Goal: Task Accomplishment & Management: Manage account settings

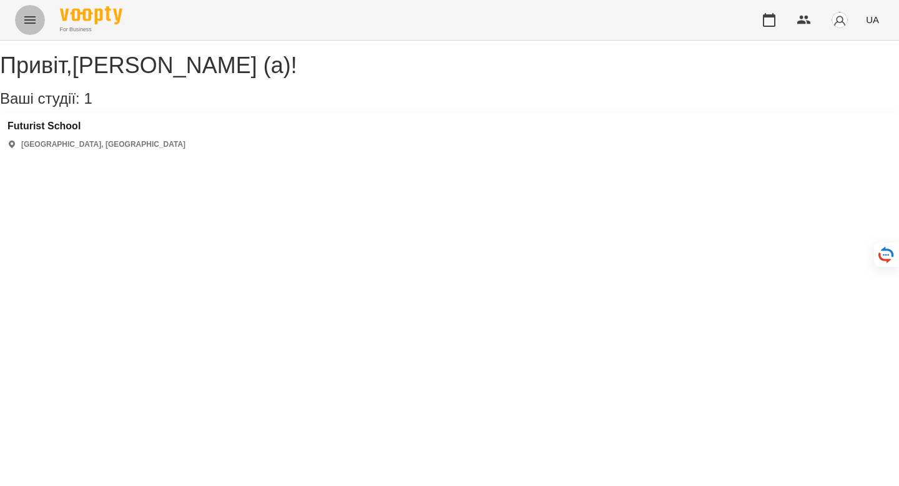
click at [26, 10] on button "Menu" at bounding box center [30, 20] width 30 height 30
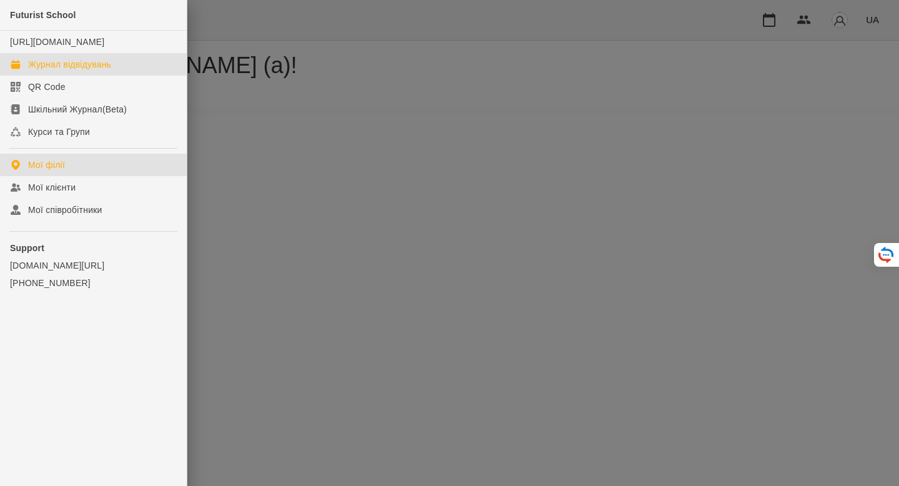
click at [54, 71] on div "Журнал відвідувань" at bounding box center [69, 64] width 83 height 12
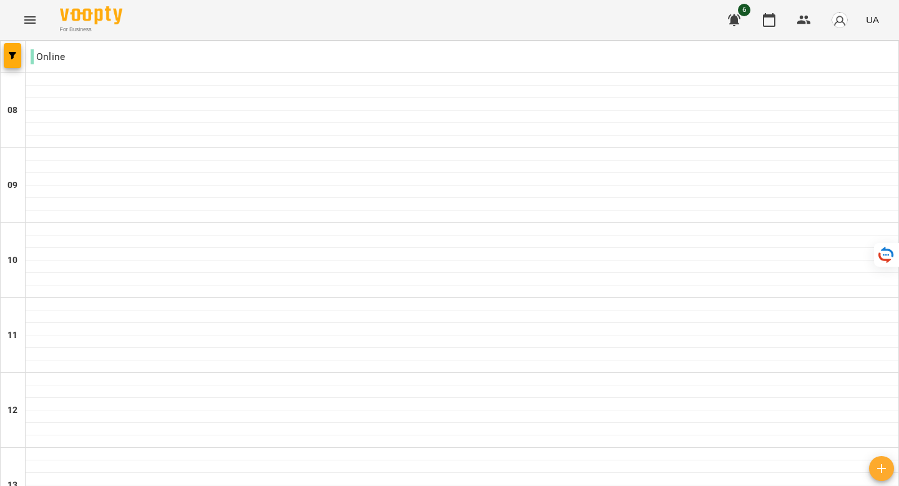
scroll to position [272, 0]
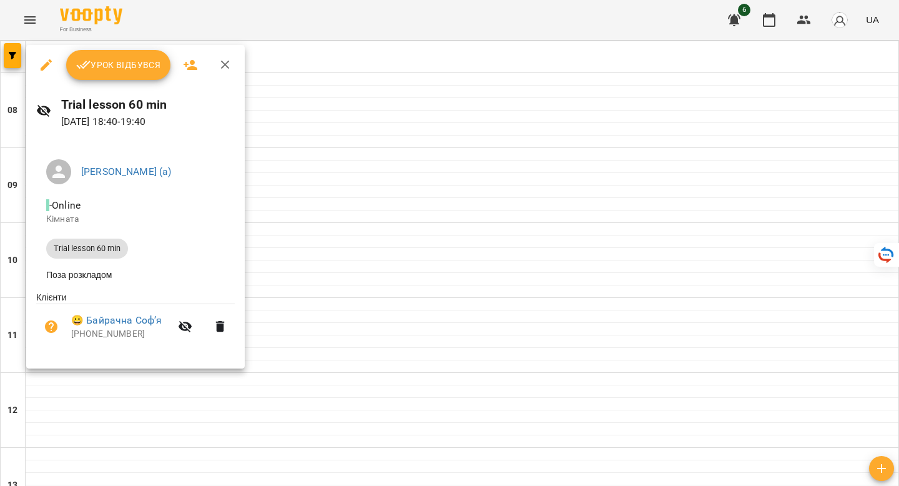
click at [102, 67] on span "Урок відбувся" at bounding box center [118, 64] width 85 height 15
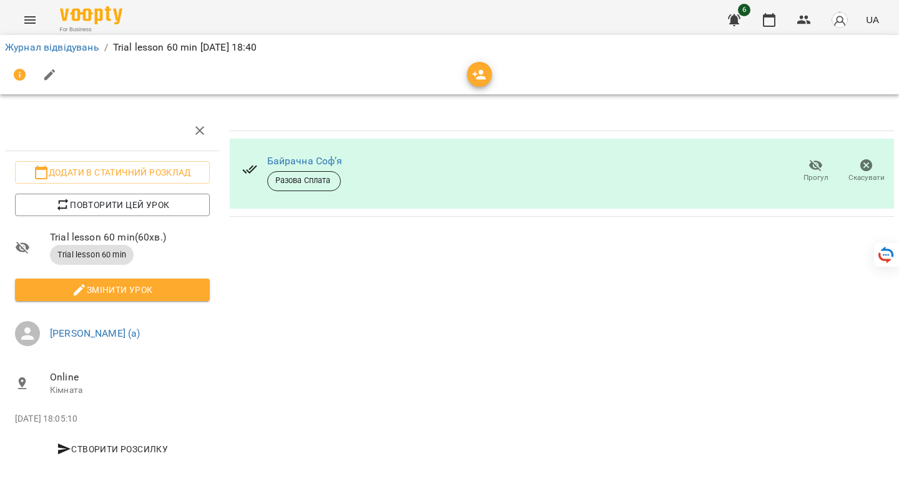
click at [20, 29] on button "Menu" at bounding box center [30, 20] width 30 height 30
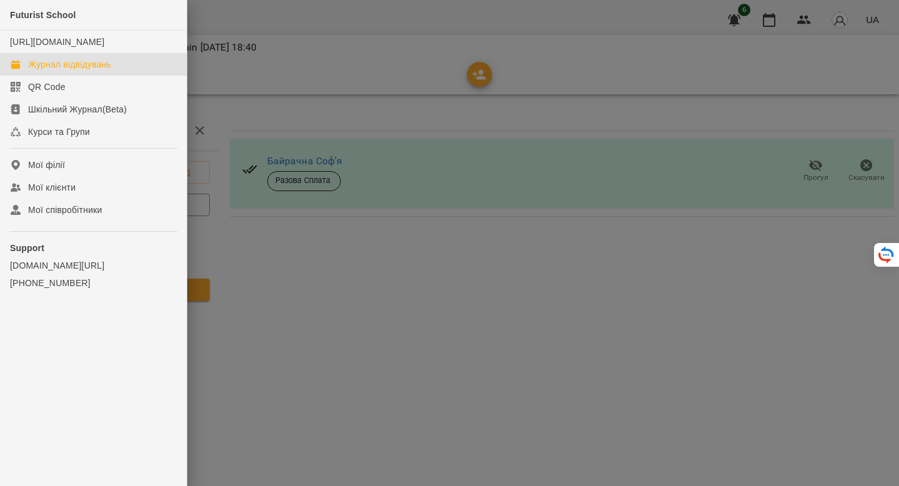
click at [55, 71] on div "Журнал відвідувань" at bounding box center [69, 64] width 83 height 12
